Goal: Task Accomplishment & Management: Manage account settings

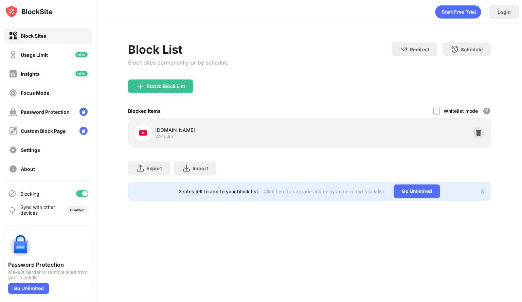
click at [83, 191] on div at bounding box center [84, 193] width 5 height 5
click at [81, 191] on div at bounding box center [82, 193] width 12 height 7
